Goal: Find specific page/section: Find specific page/section

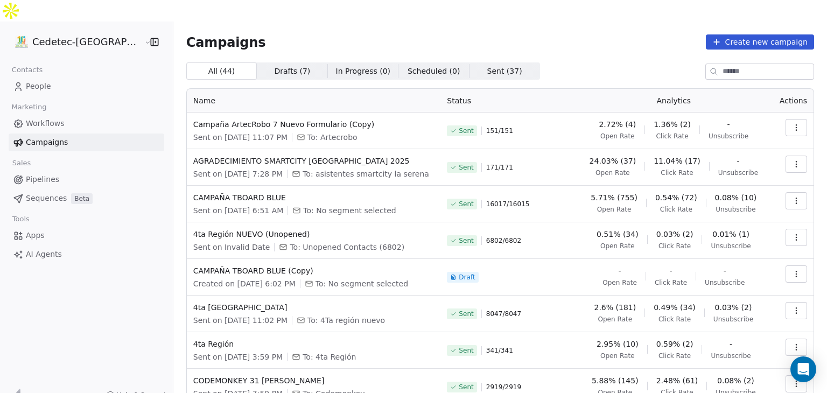
click at [188, 62] on span "All ( 44 ) All ( 44 )" at bounding box center [221, 70] width 71 height 17
click at [37, 78] on link "People" at bounding box center [87, 87] width 156 height 18
